Goal: Information Seeking & Learning: Learn about a topic

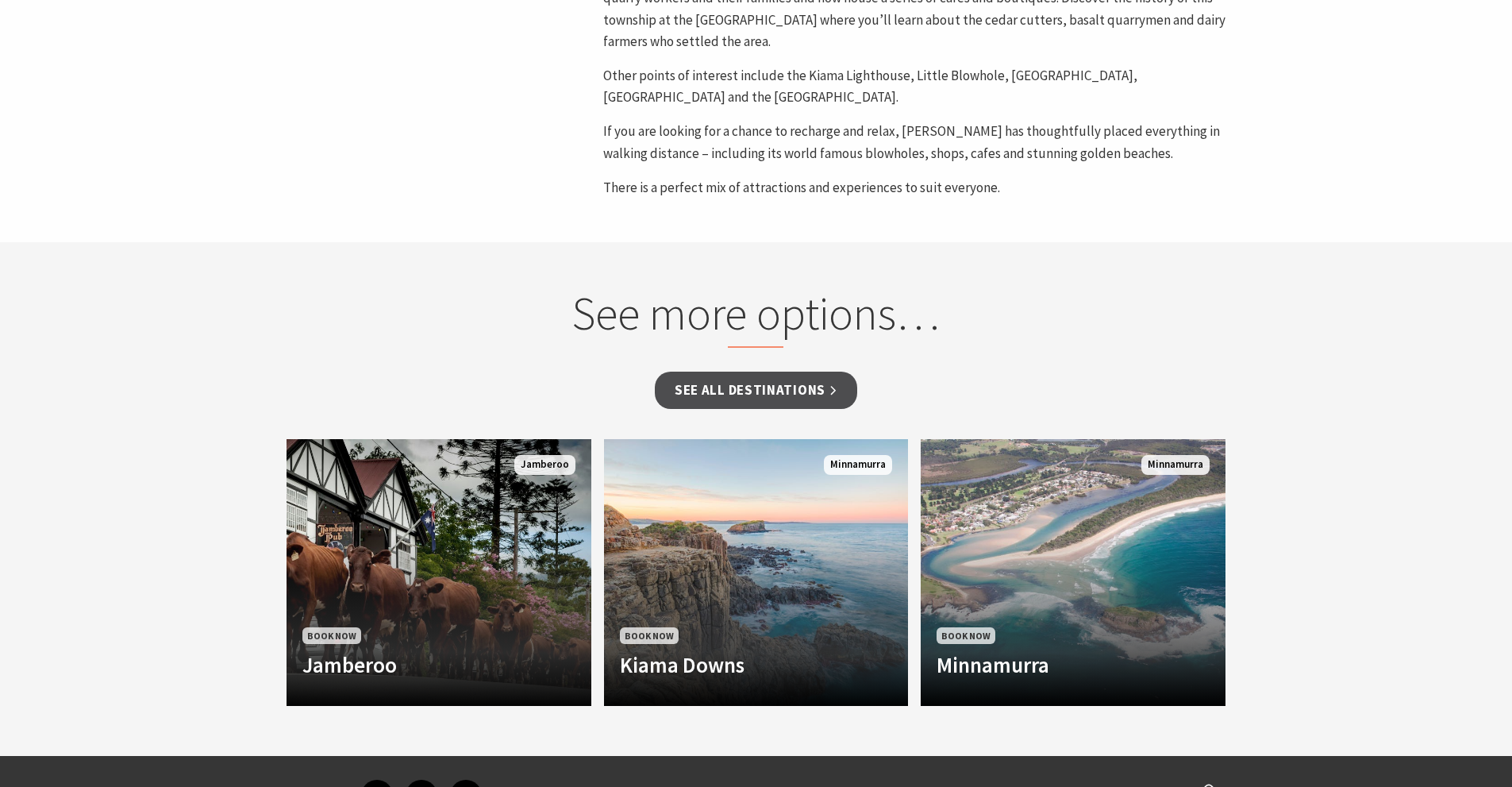
scroll to position [1046, 0]
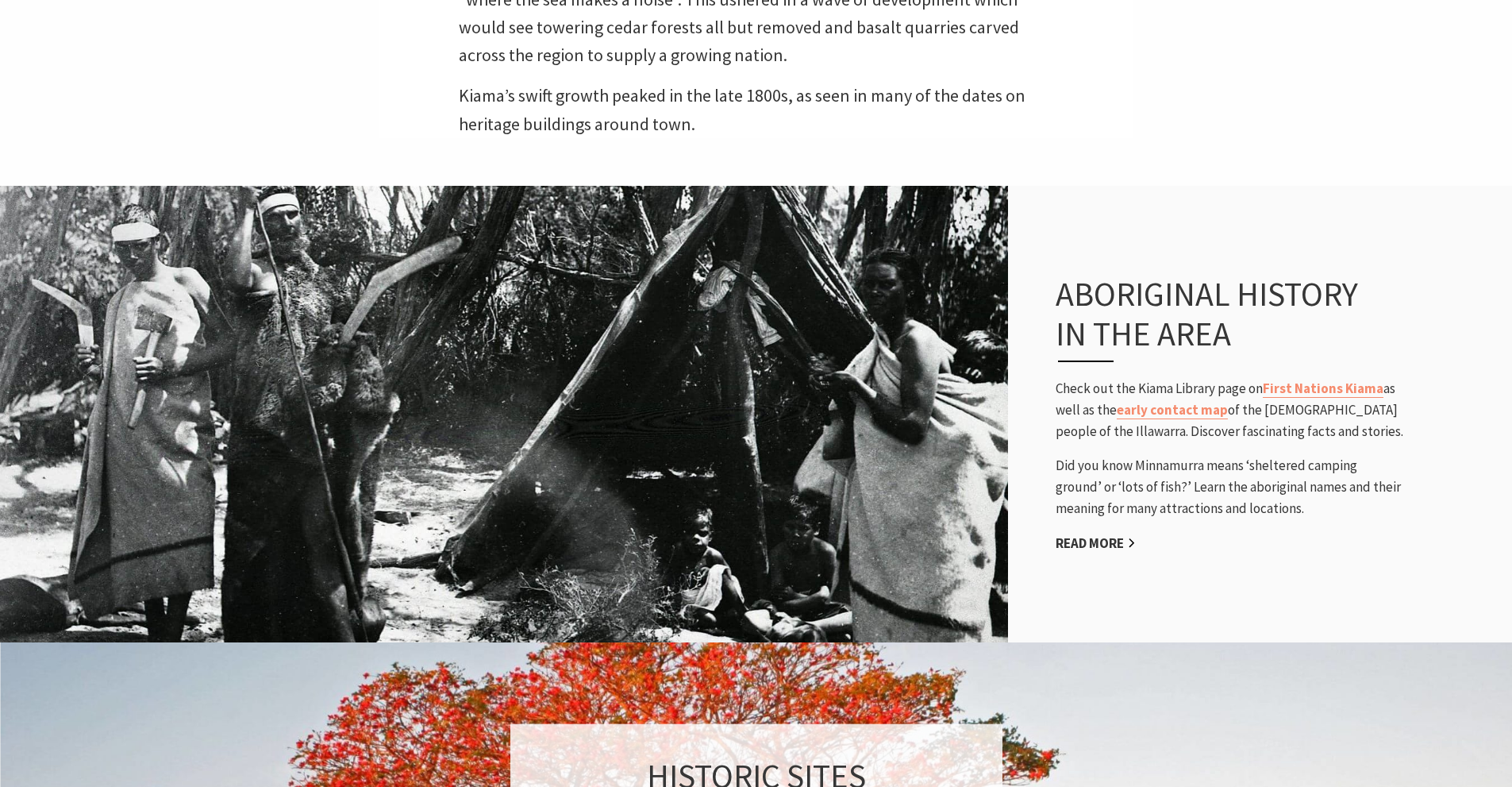
scroll to position [1112, 0]
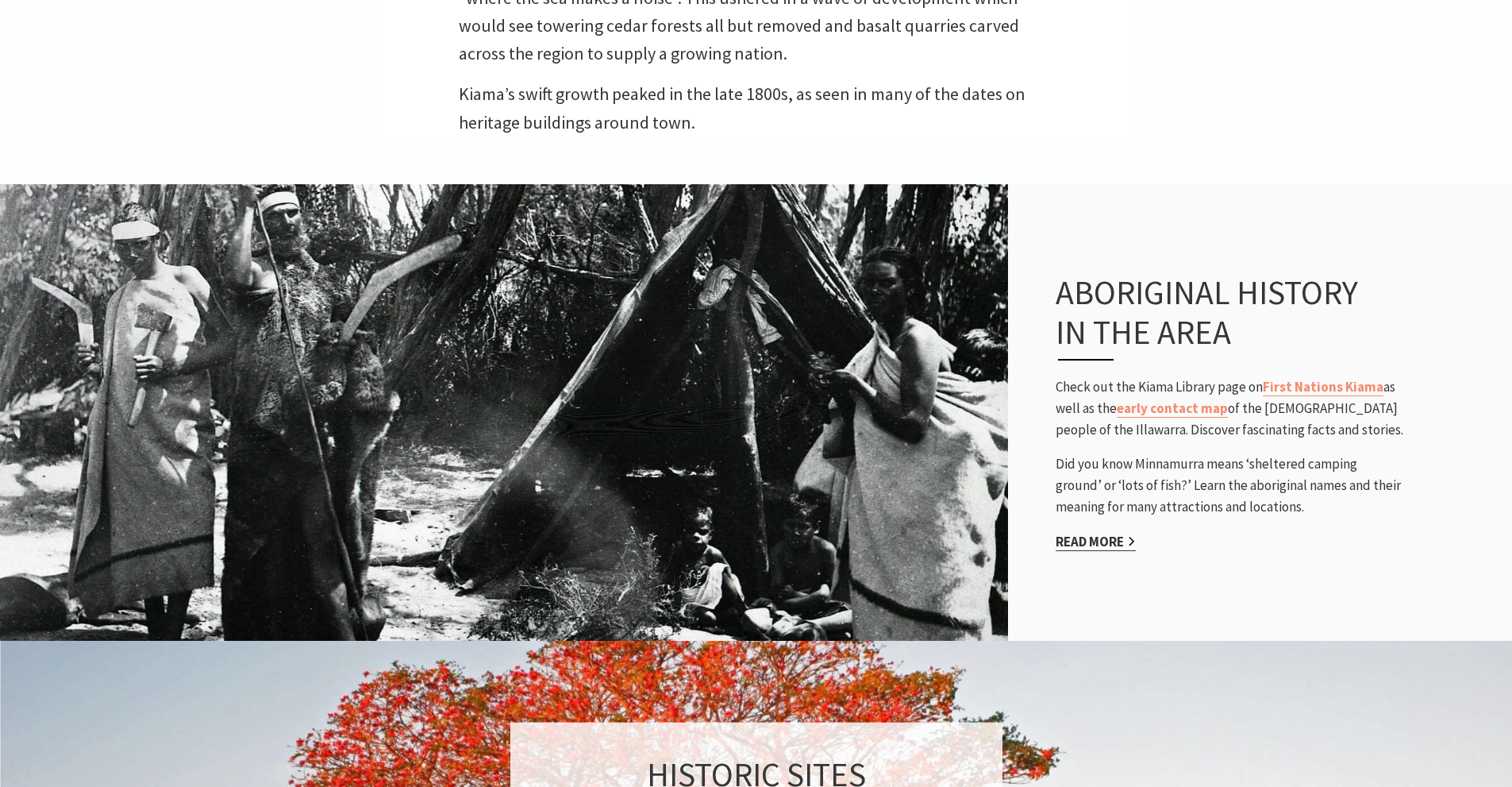
click at [1117, 533] on link "Read More" at bounding box center [1095, 542] width 81 height 19
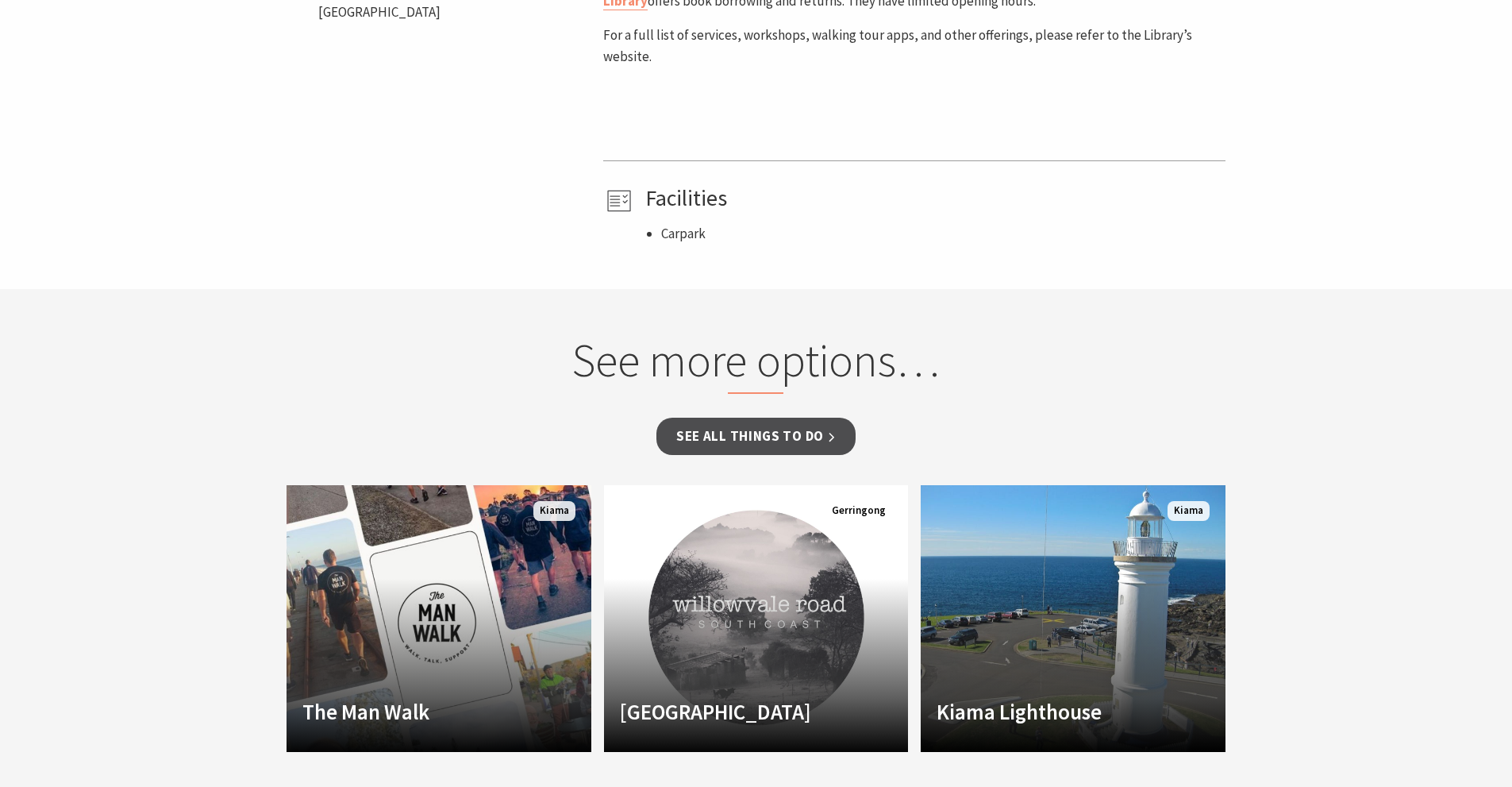
scroll to position [1112, 0]
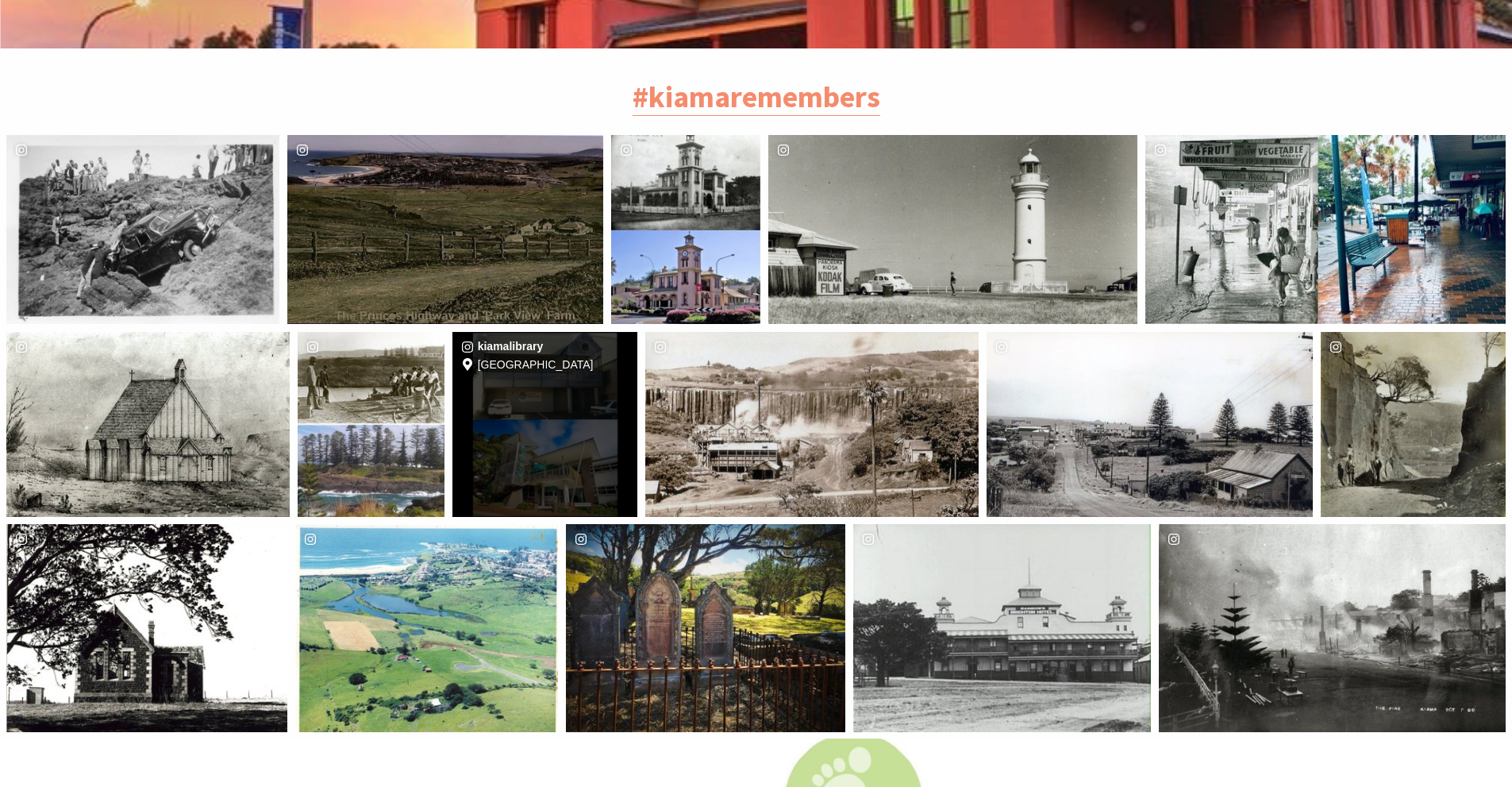
scroll to position [3174, 0]
